Goal: Find specific page/section: Find specific page/section

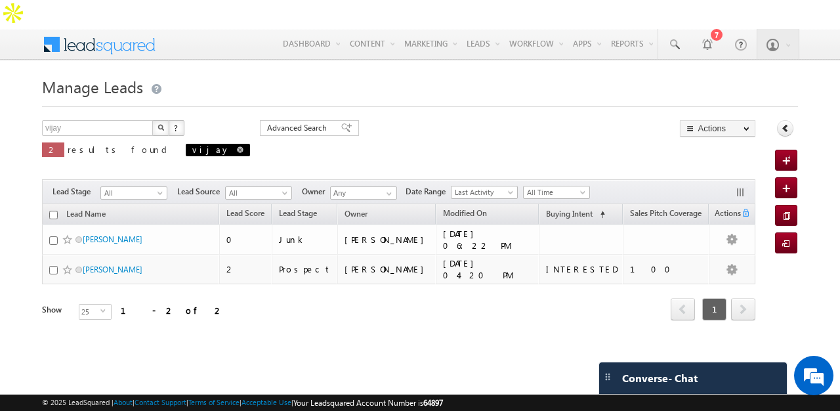
click at [237, 146] on span at bounding box center [240, 149] width 7 height 7
type input "Search Leads"
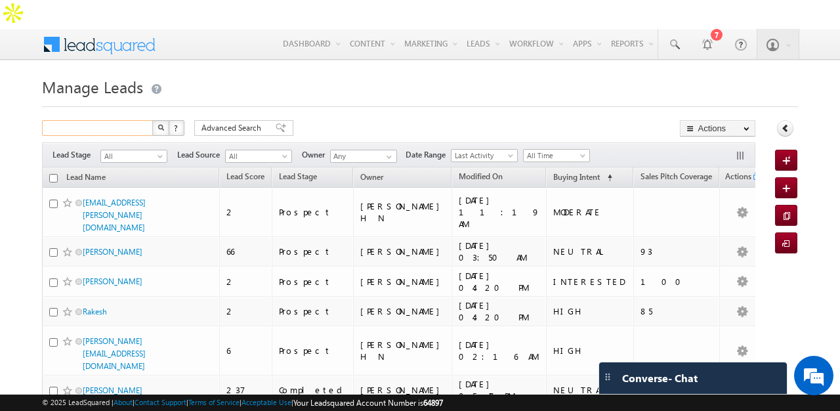
click at [104, 120] on input "text" at bounding box center [98, 128] width 112 height 16
type input "vijay"
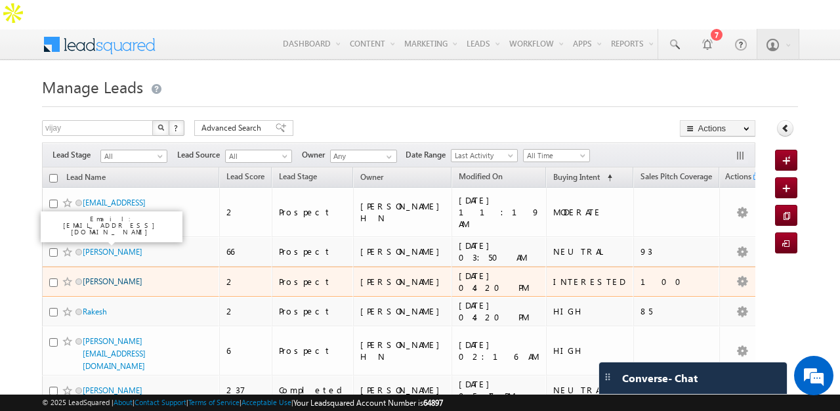
click at [87, 276] on link "Vijay" at bounding box center [113, 281] width 60 height 10
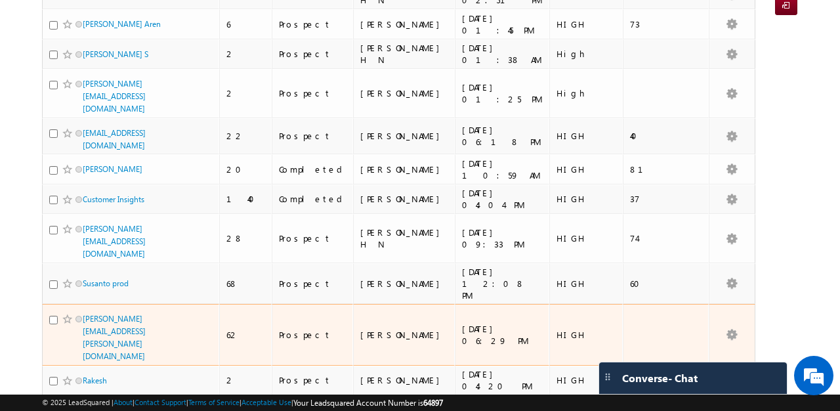
scroll to position [239, 0]
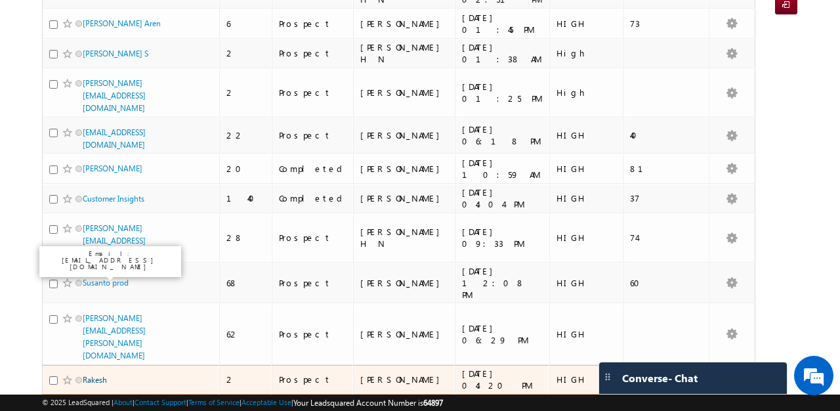
click at [95, 375] on link "Rakesh" at bounding box center [95, 380] width 24 height 10
